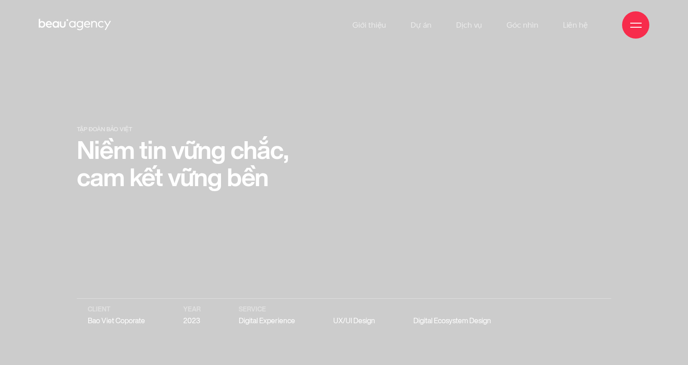
click at [647, 94] on div at bounding box center [344, 182] width 688 height 365
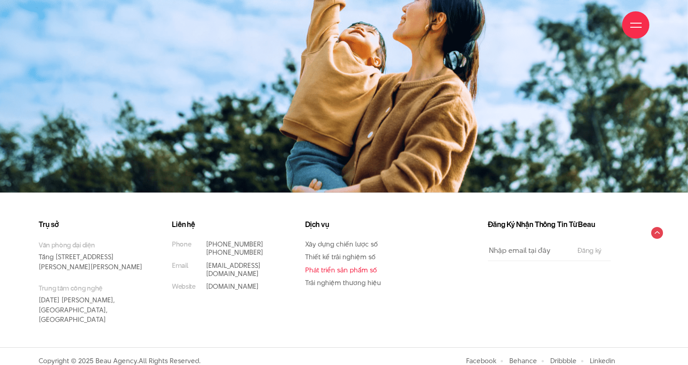
scroll to position [12157, 0]
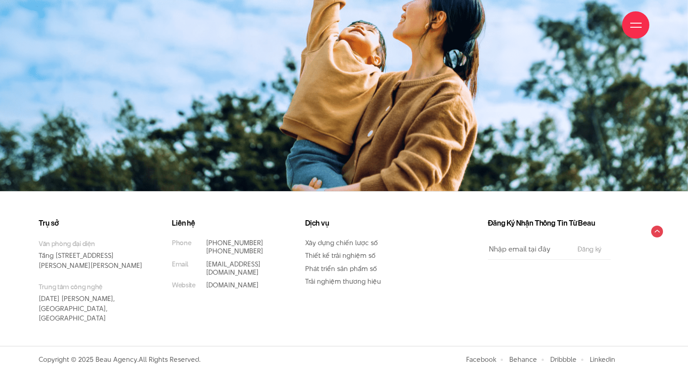
click at [100, 261] on p "Văn phòng đại diện Tầng 5, 33 Giang Văn Minh, Kim Mã, Ba Đình, Hà Nội" at bounding box center [92, 255] width 106 height 32
drag, startPoint x: 36, startPoint y: 299, endPoint x: 85, endPoint y: 310, distance: 49.3
click at [85, 310] on div "Trụ sở Văn phòng đại diện Tầng 5, 33 Giang Văn Minh, Kim Mã, Ba Đình, Hà Nội Tr…" at bounding box center [98, 282] width 133 height 127
drag, startPoint x: 85, startPoint y: 310, endPoint x: 196, endPoint y: 309, distance: 111.8
click at [196, 309] on div "Liên hệ Phone (+84) 97 531 9889 (+84) 86 929 1771 Email info@beau.vn Website be…" at bounding box center [231, 282] width 133 height 127
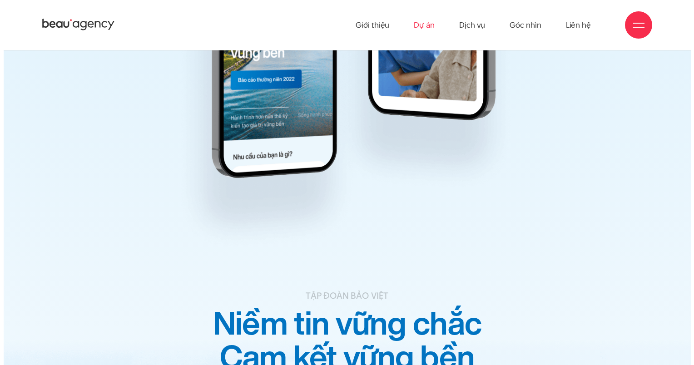
scroll to position [11521, 0]
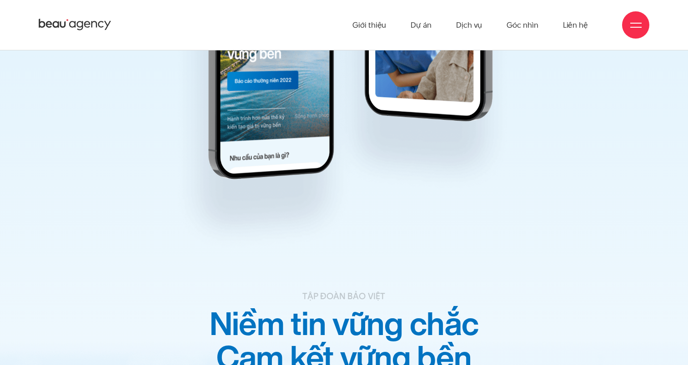
click at [642, 25] on div at bounding box center [635, 24] width 27 height 27
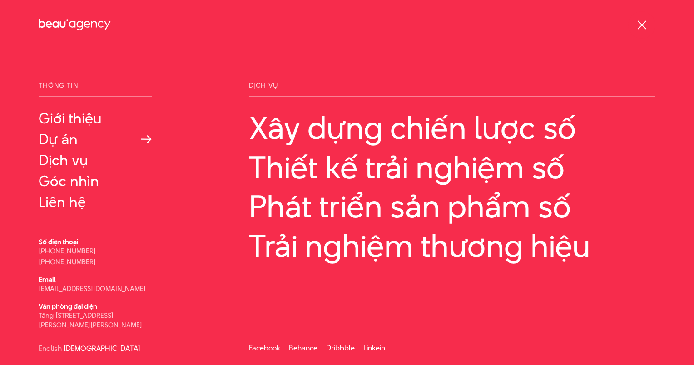
click at [69, 144] on link "Dự án" at bounding box center [96, 139] width 114 height 16
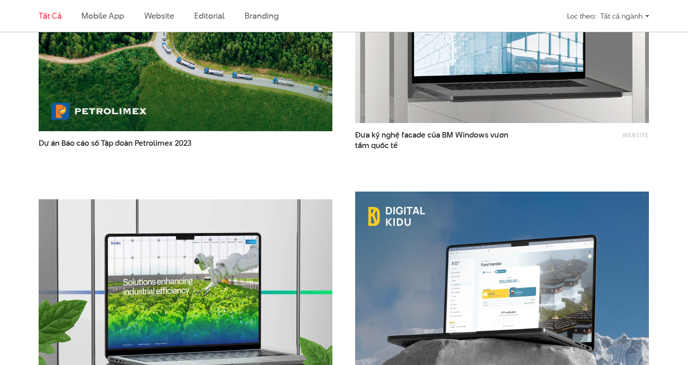
scroll to position [1361, 0]
